Goal: Task Accomplishment & Management: Use online tool/utility

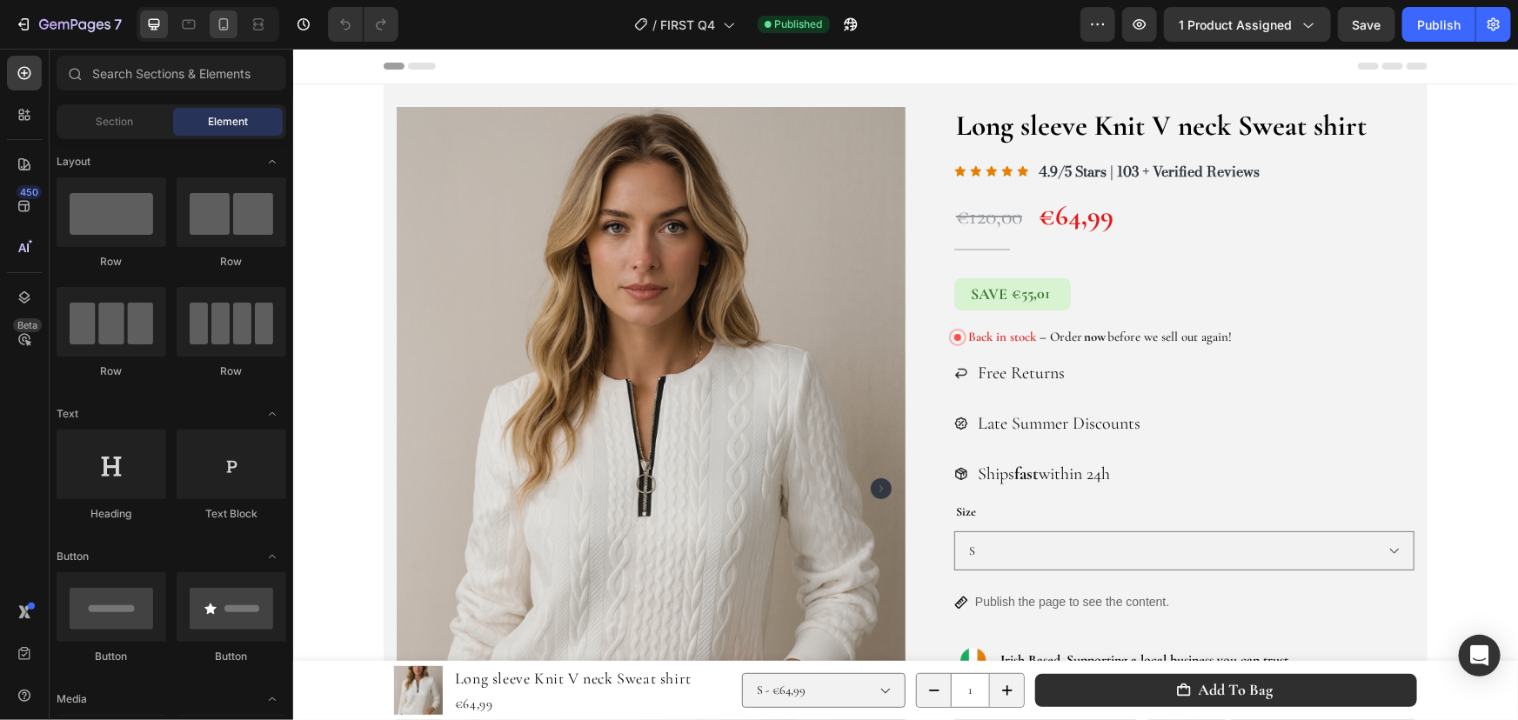
drag, startPoint x: 0, startPoint y: 0, endPoint x: 236, endPoint y: 25, distance: 237.0
click at [236, 25] on div at bounding box center [224, 24] width 28 height 28
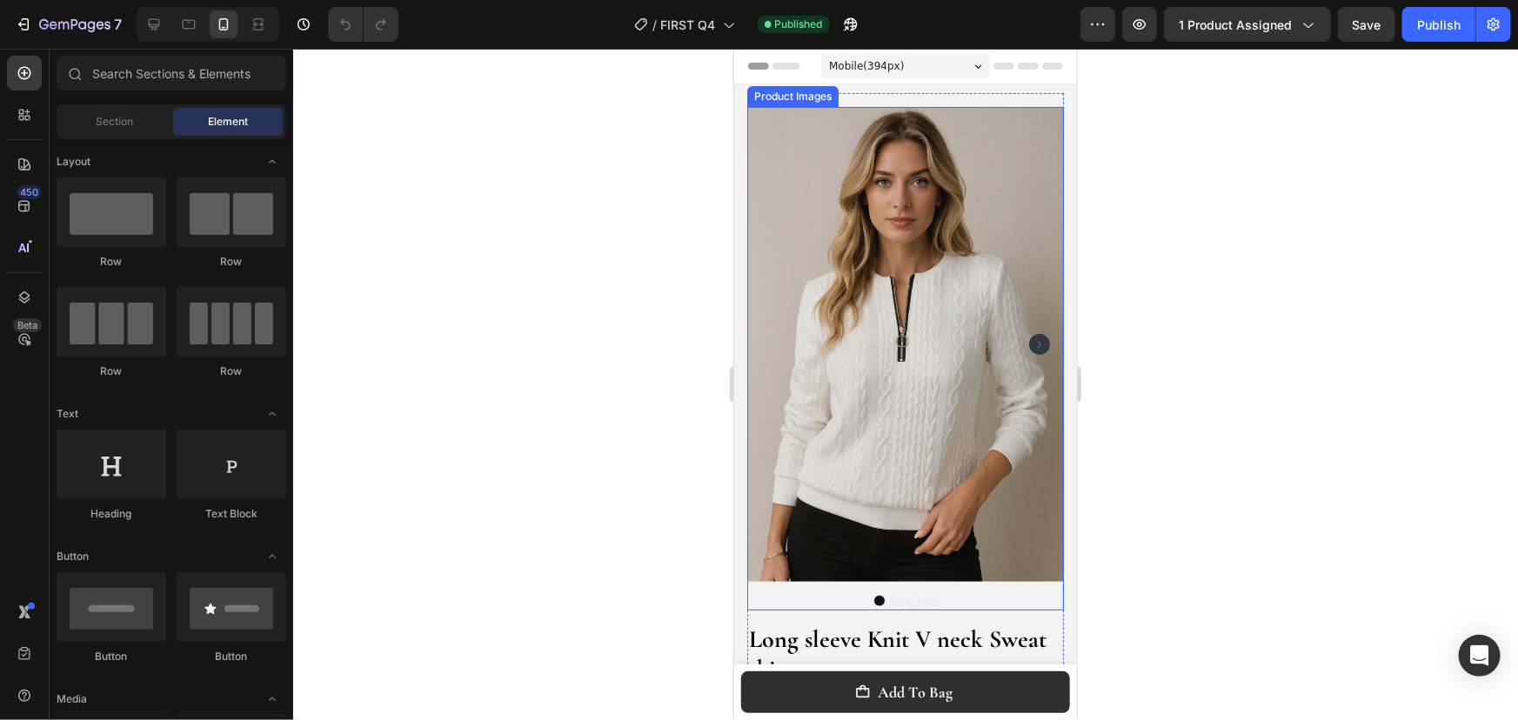
click at [906, 323] on img at bounding box center [904, 343] width 317 height 475
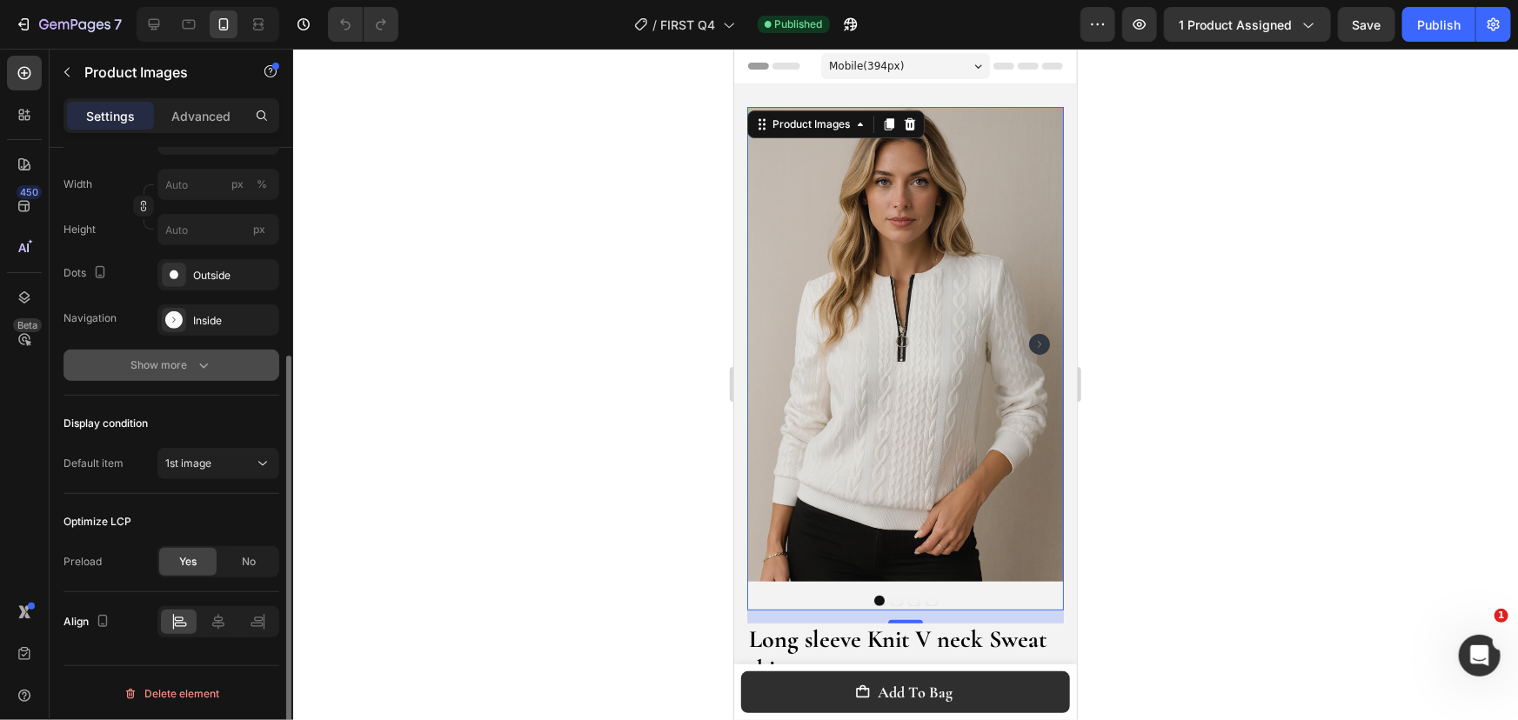
click at [171, 373] on button "Show more" at bounding box center [171, 365] width 216 height 31
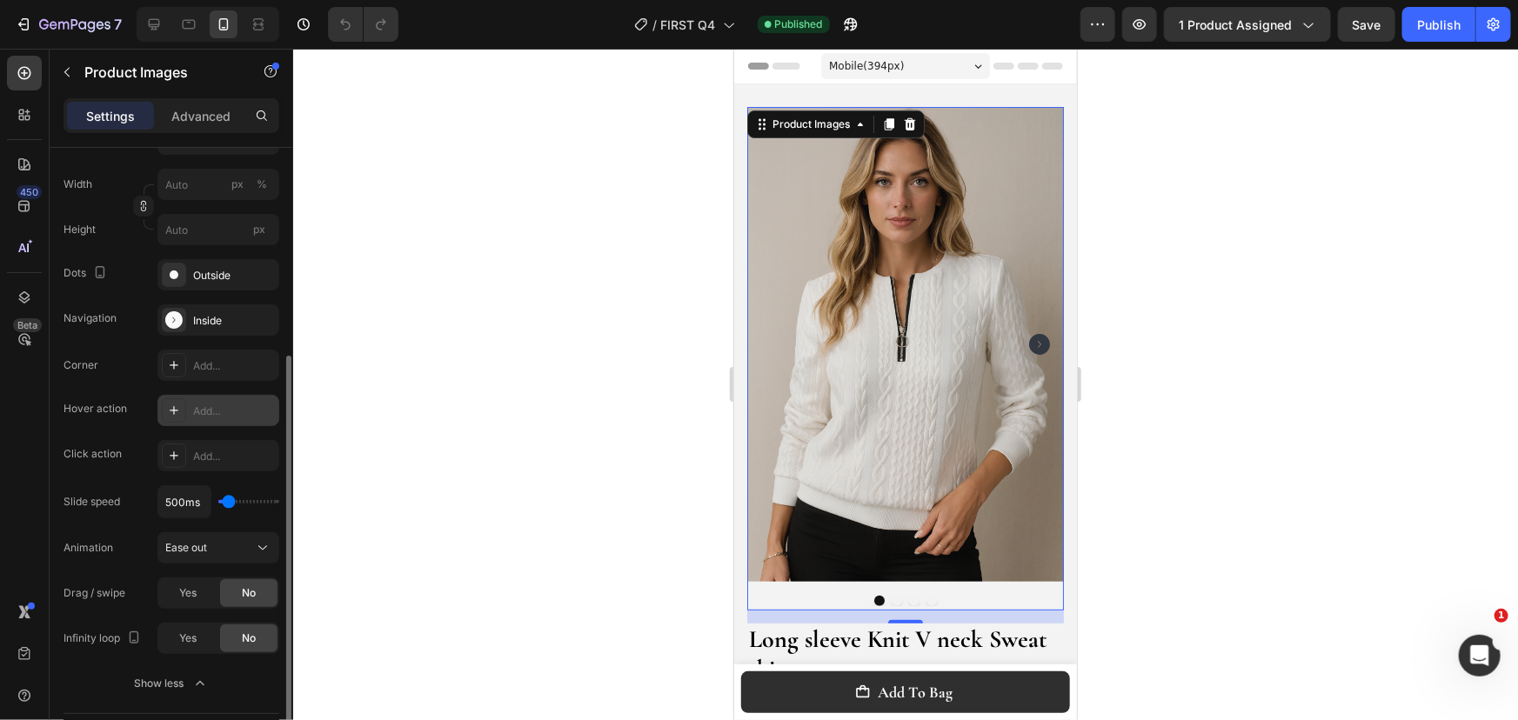
click at [177, 400] on div at bounding box center [174, 410] width 24 height 24
click at [171, 474] on div "Corner Add... Hover action Zoom Click action Add... Slide speed 500ms Animation…" at bounding box center [171, 502] width 216 height 304
click at [182, 458] on div at bounding box center [174, 456] width 24 height 24
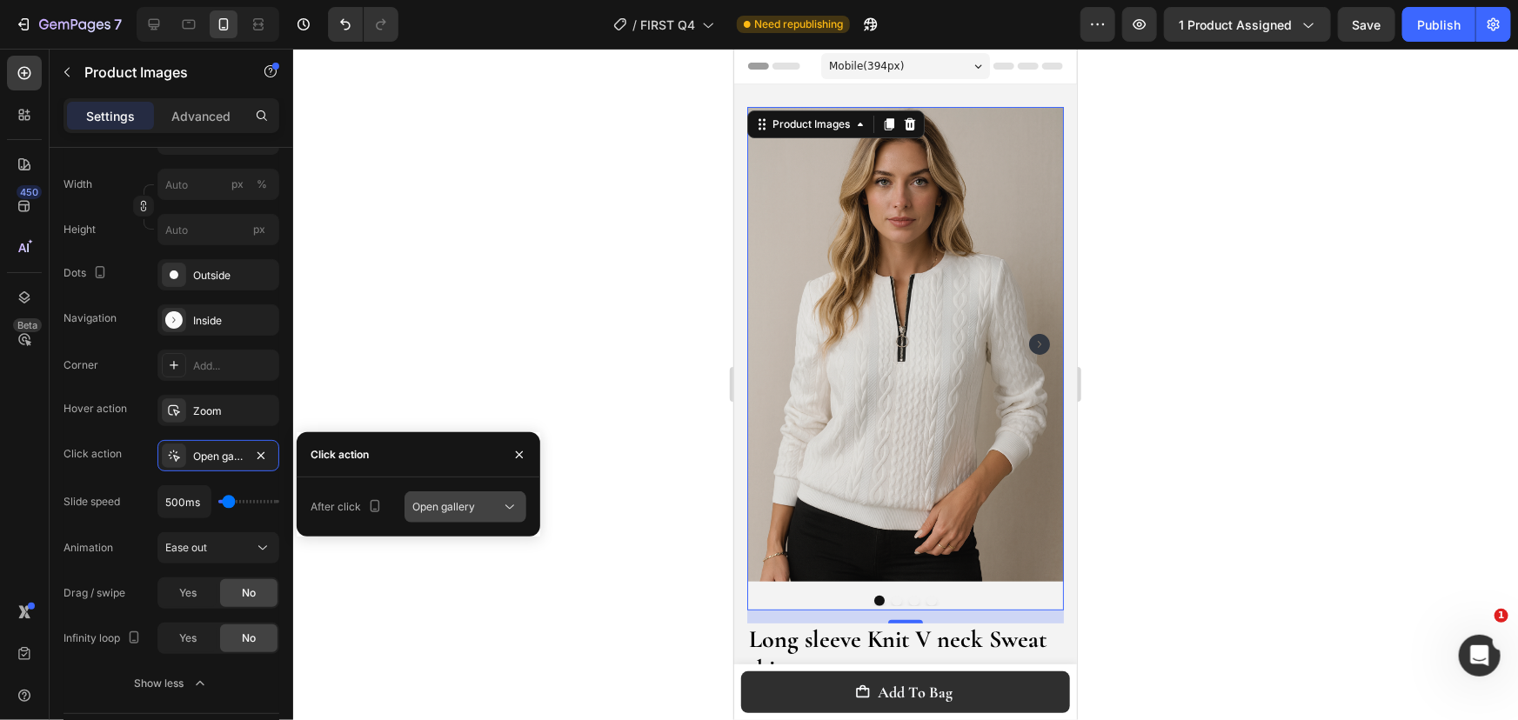
click at [455, 513] on span "Open gallery" at bounding box center [443, 507] width 63 height 16
click at [260, 451] on icon "button" at bounding box center [261, 456] width 14 height 14
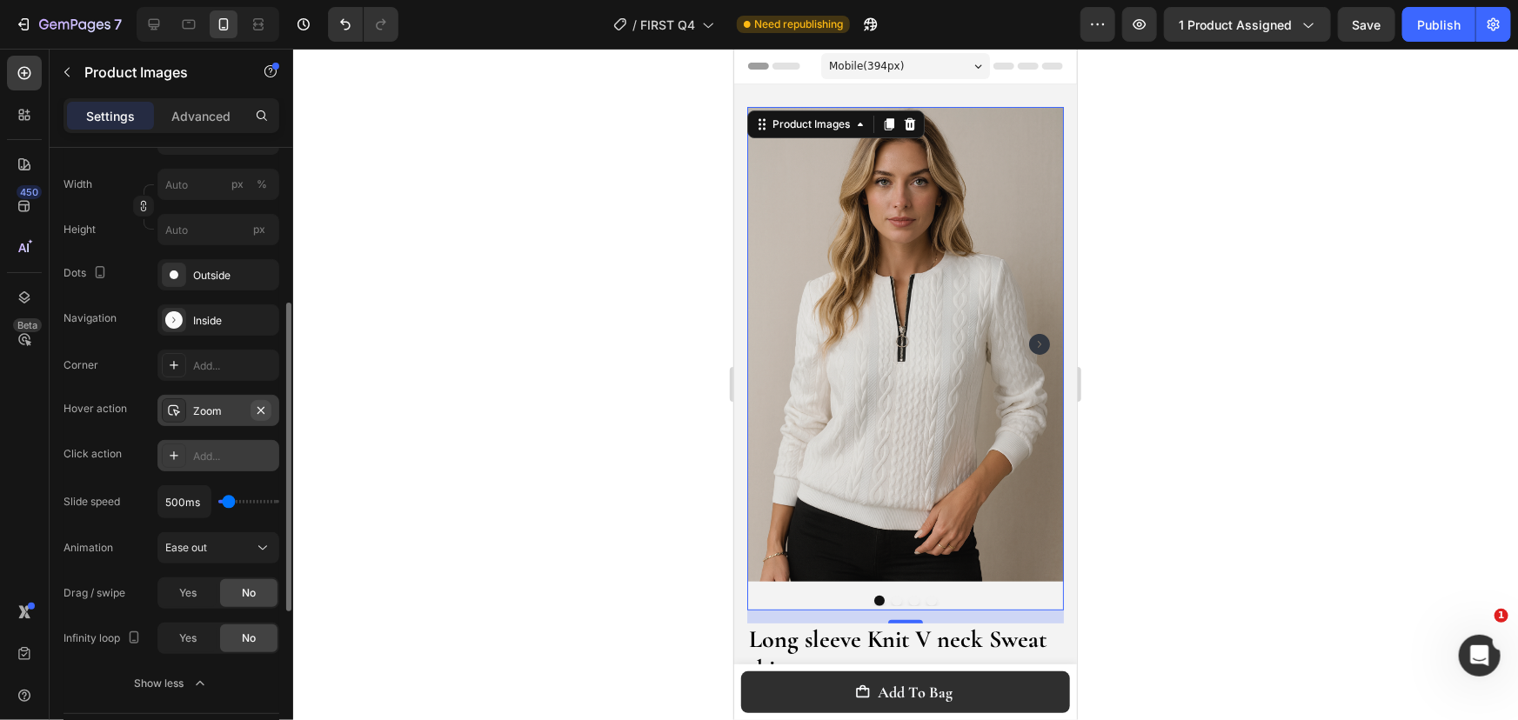
click at [254, 411] on icon "button" at bounding box center [261, 411] width 14 height 14
click at [186, 585] on span "Yes" at bounding box center [187, 593] width 17 height 16
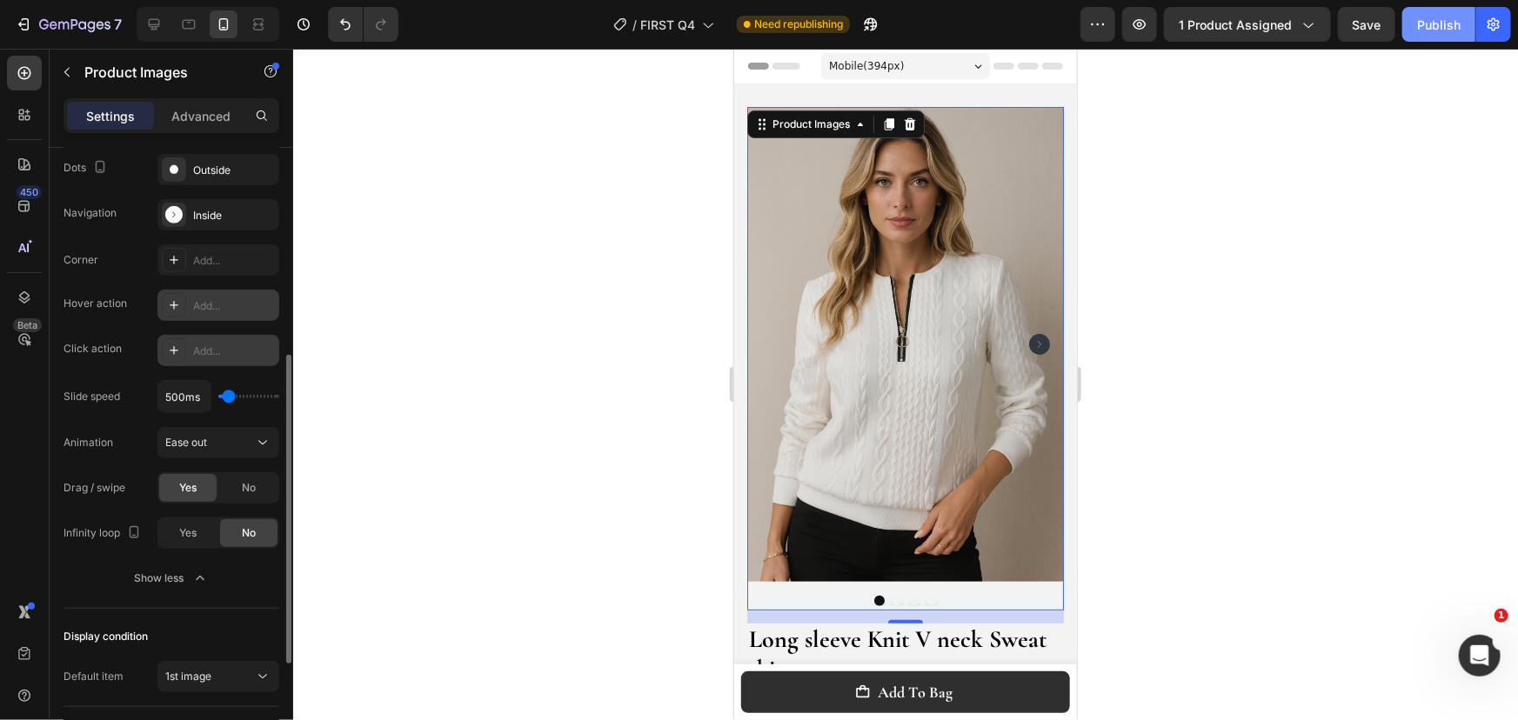
drag, startPoint x: 1441, startPoint y: 35, endPoint x: 1452, endPoint y: 27, distance: 13.8
click at [1442, 33] on button "Publish" at bounding box center [1438, 24] width 73 height 35
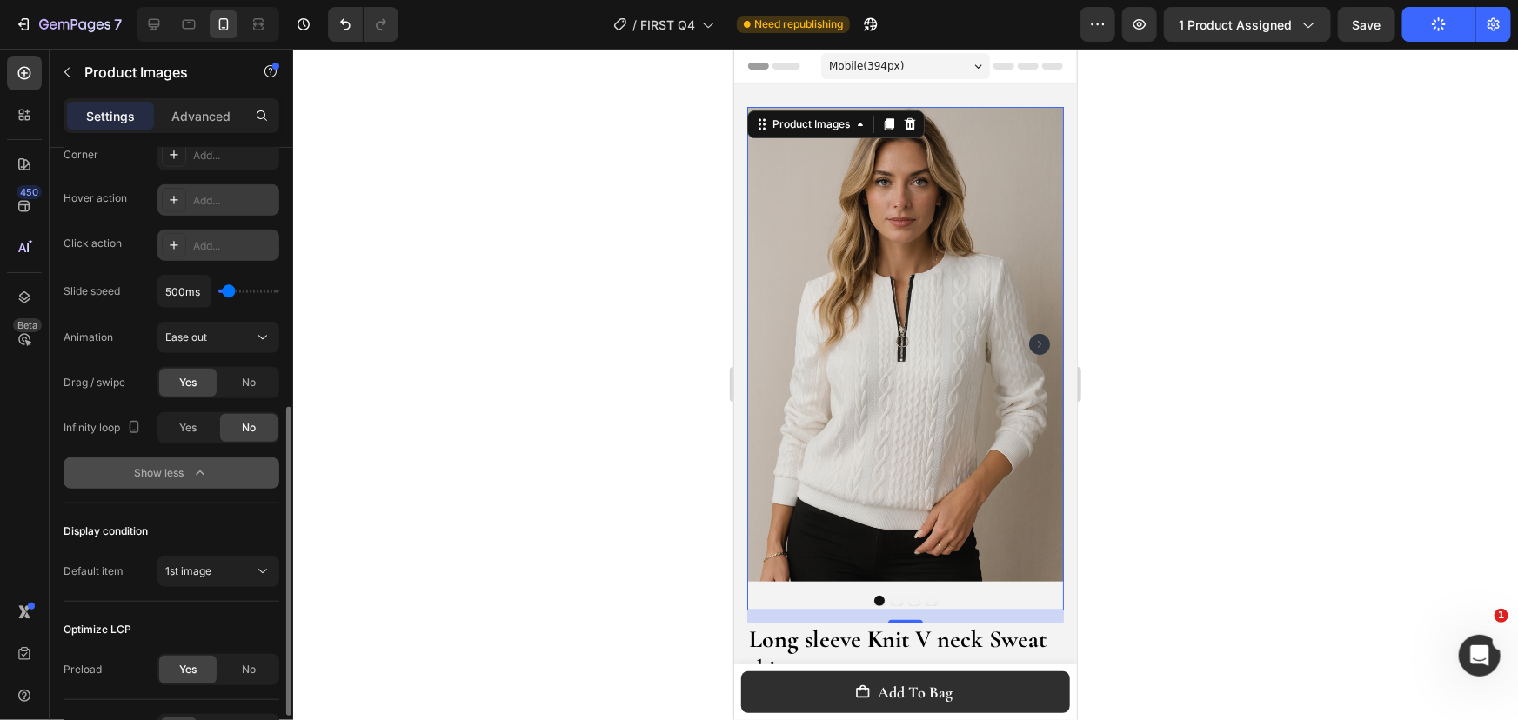
scroll to position [626, 0]
